Goal: Task Accomplishment & Management: Manage account settings

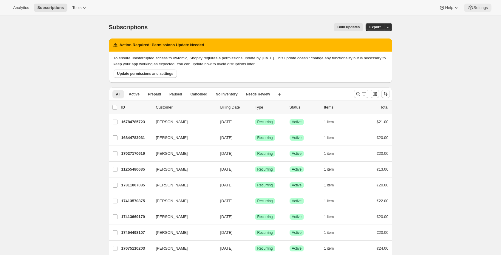
click at [488, 9] on button "Settings" at bounding box center [477, 8] width 27 height 8
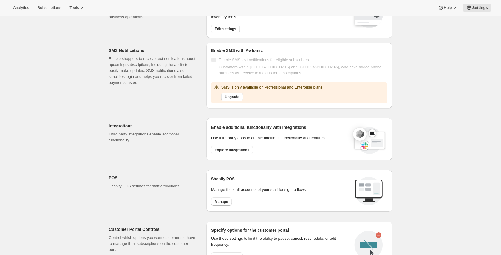
scroll to position [102, 0]
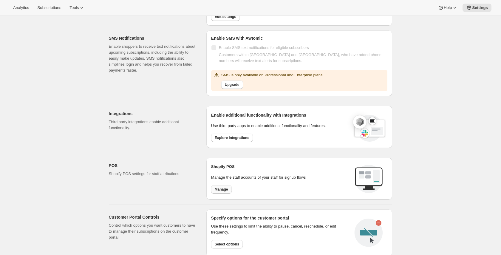
click at [226, 191] on span "Manage" at bounding box center [221, 189] width 13 height 5
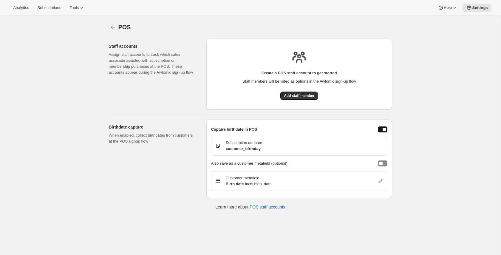
click at [382, 128] on button "enableBirthdayCapture" at bounding box center [383, 130] width 10 height 6
